Goal: Transaction & Acquisition: Purchase product/service

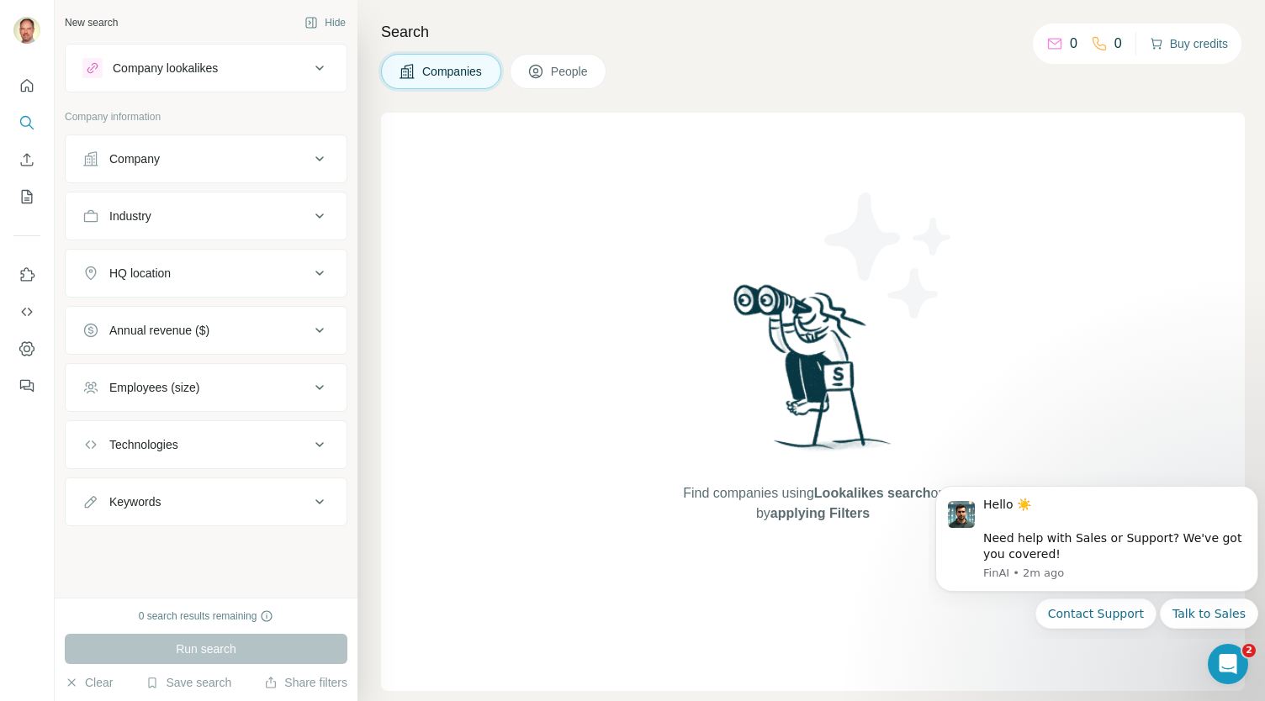
click at [1175, 43] on button "Buy credits" at bounding box center [1188, 44] width 78 height 24
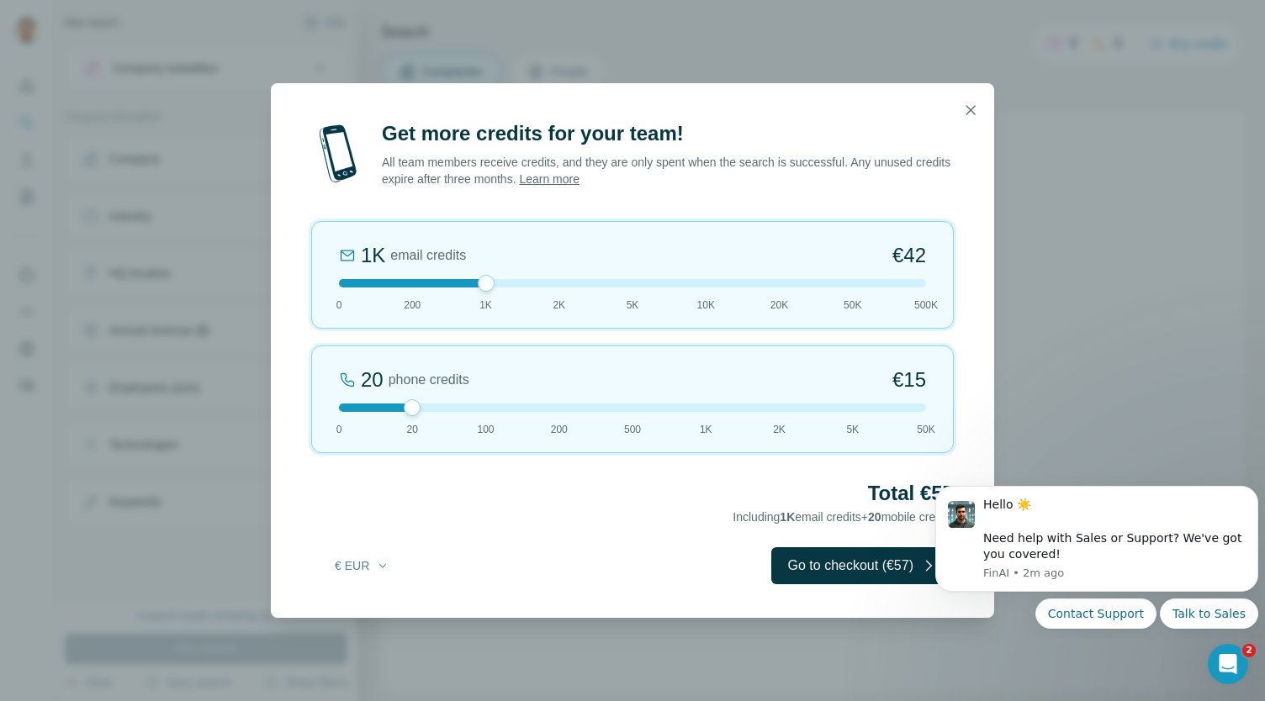
drag, startPoint x: 410, startPoint y: 282, endPoint x: 463, endPoint y: 319, distance: 64.6
click at [463, 319] on div "1K email credits €42 0 200 1K 2K 5K 10K 20K 50K 500K" at bounding box center [632, 275] width 642 height 108
drag, startPoint x: 413, startPoint y: 406, endPoint x: 347, endPoint y: 408, distance: 65.6
click at [347, 408] on div at bounding box center [632, 408] width 587 height 8
click at [795, 574] on button "Go to checkout (€42)" at bounding box center [862, 565] width 182 height 37
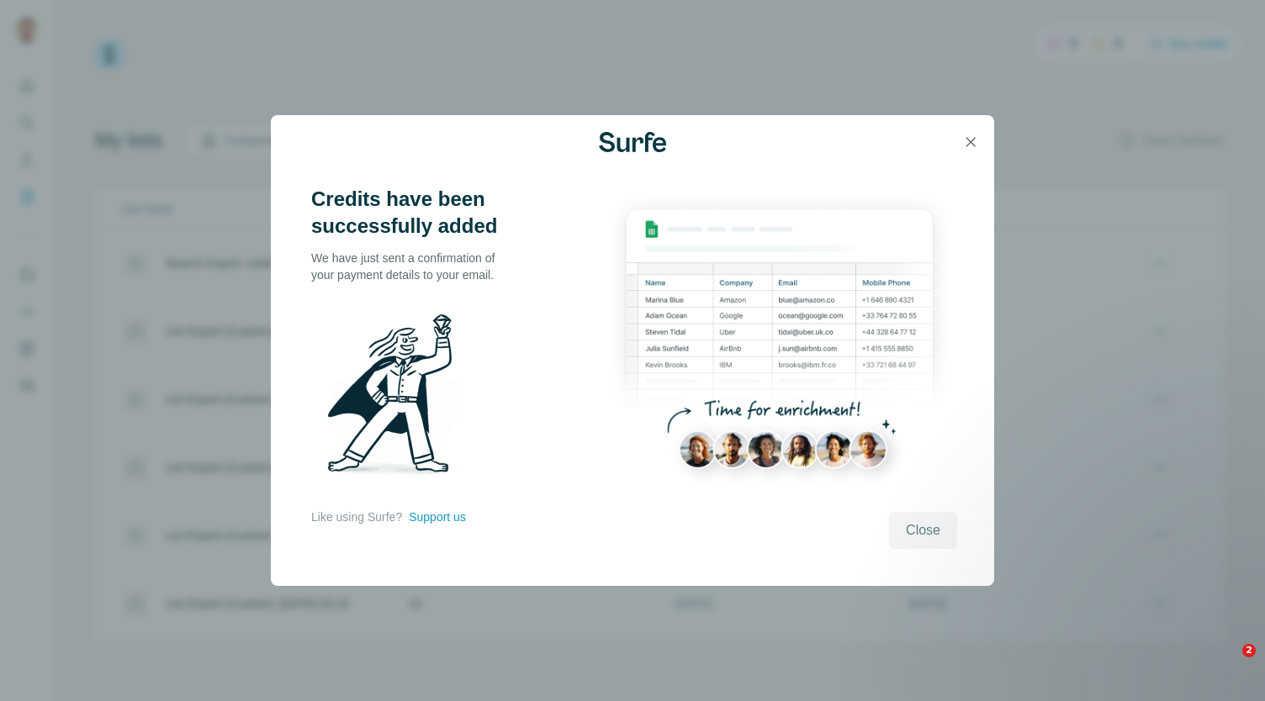
click at [913, 526] on span "Close" at bounding box center [923, 530] width 34 height 20
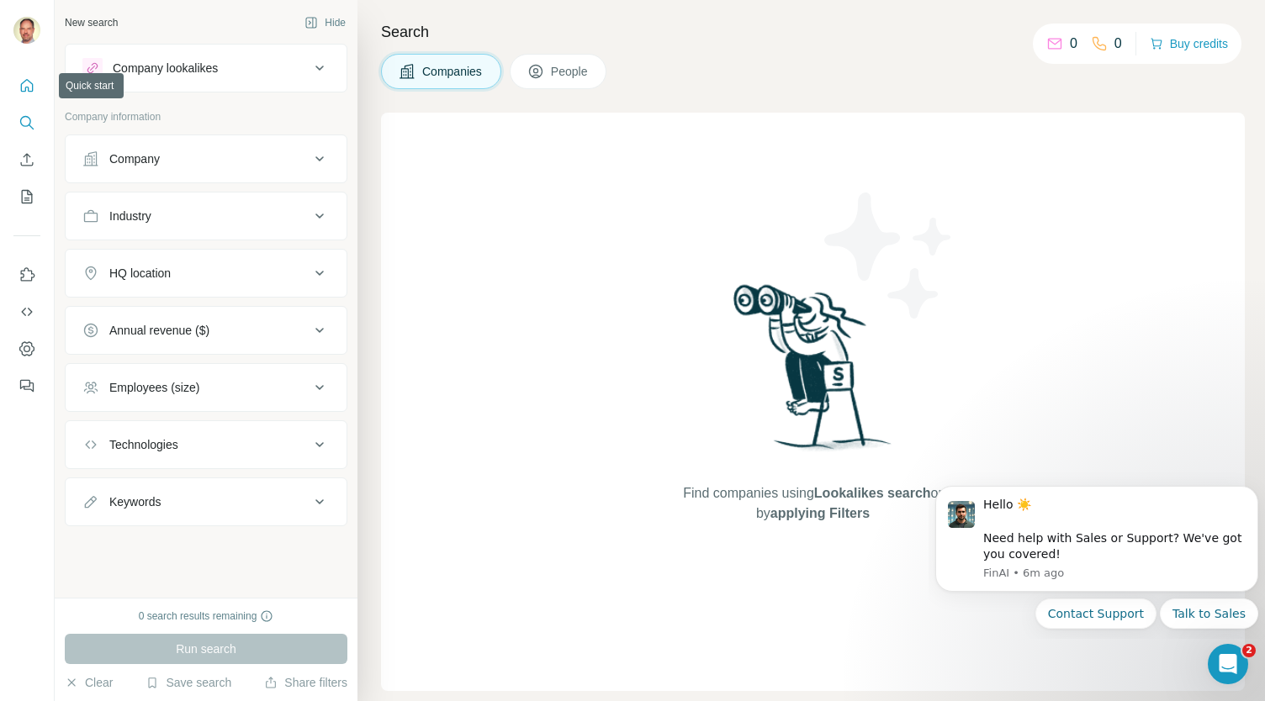
click at [22, 82] on icon "Quick start" at bounding box center [26, 85] width 17 height 17
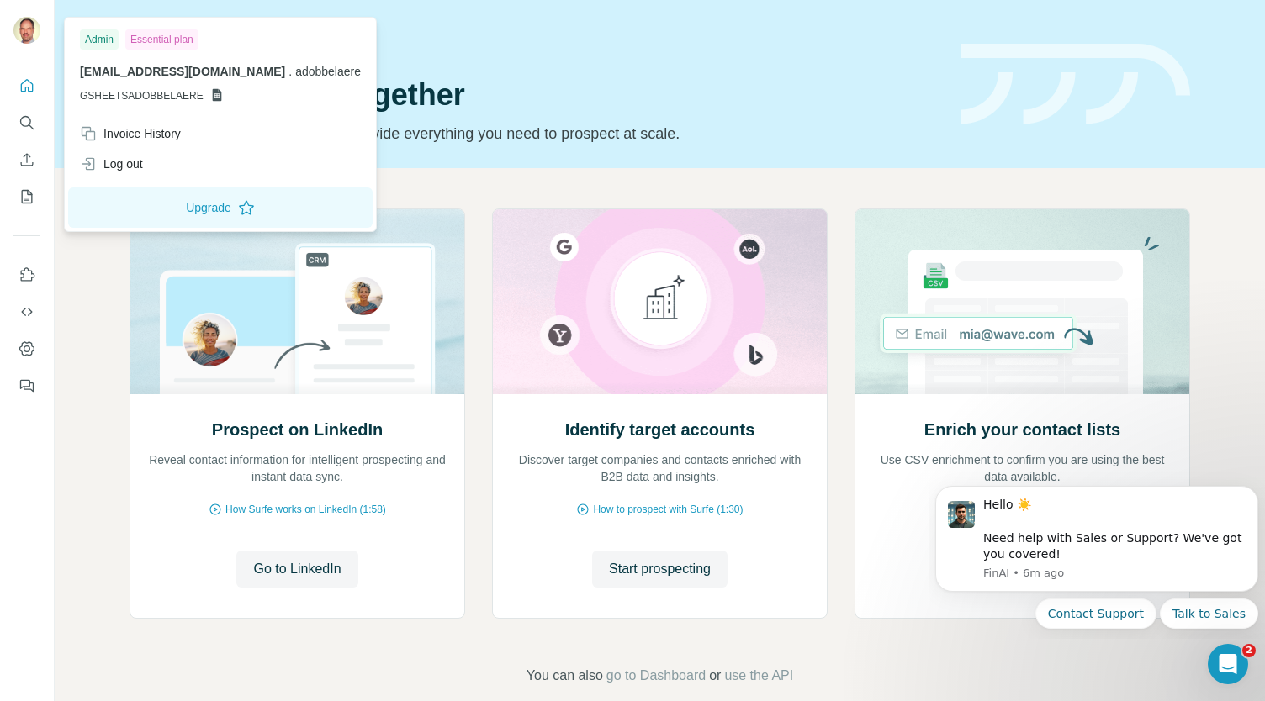
click at [127, 93] on span "GSHEETSADOBBELAERE" at bounding box center [142, 95] width 124 height 15
click at [211, 95] on icon at bounding box center [216, 94] width 13 height 13
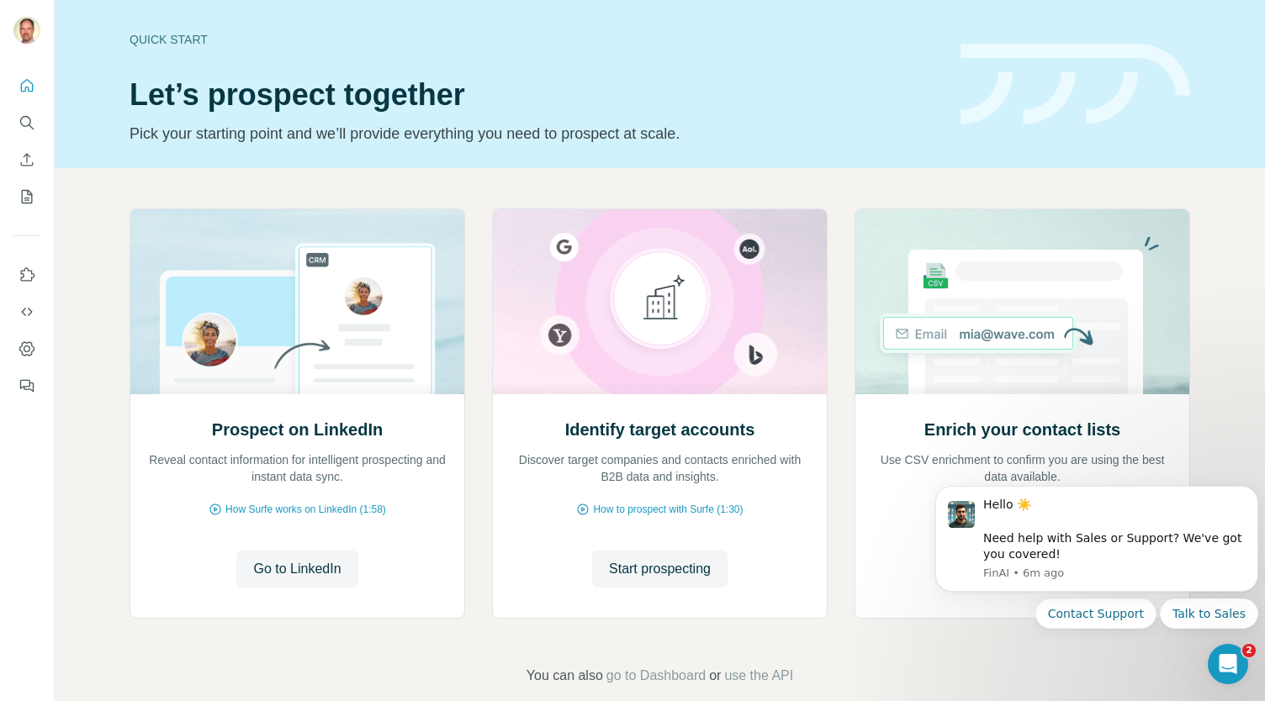
click at [405, 95] on h1 "Let’s prospect together" at bounding box center [534, 95] width 811 height 34
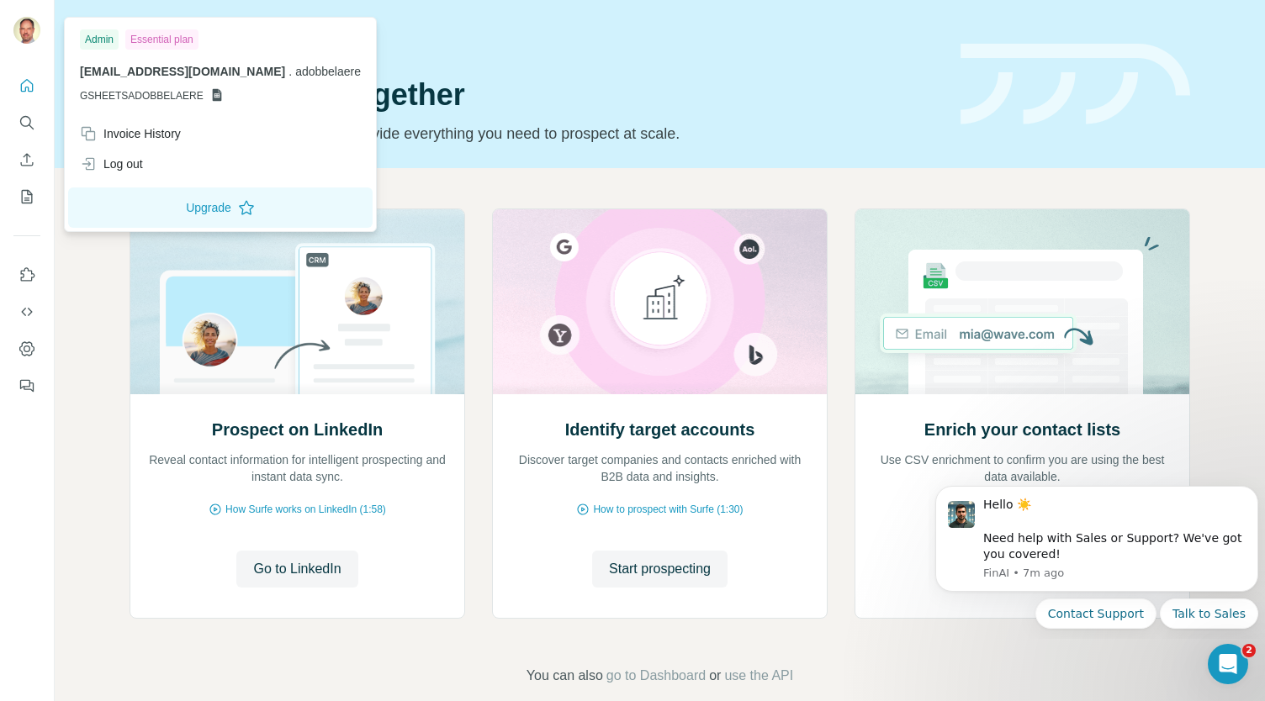
click at [135, 95] on span "GSHEETSADOBBELAERE" at bounding box center [142, 95] width 124 height 15
click at [212, 93] on icon at bounding box center [216, 95] width 9 height 13
